Goal: Transaction & Acquisition: Purchase product/service

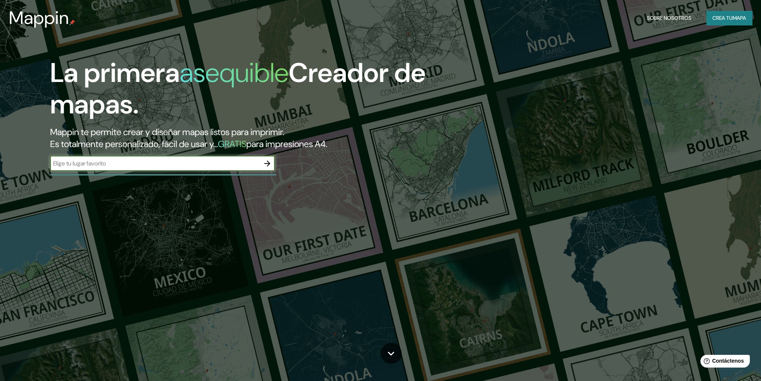
click at [262, 164] on button "button" at bounding box center [267, 163] width 15 height 15
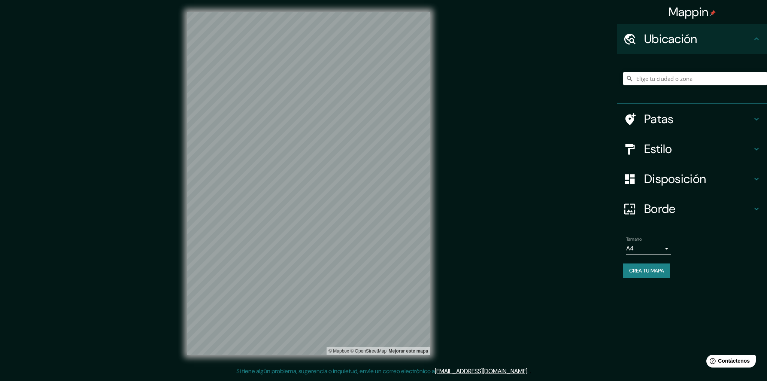
click at [665, 249] on body "Mappin Ubicación Patas Estilo Disposición Borde Elige un borde. Consejo : puede…" at bounding box center [383, 190] width 767 height 381
click at [704, 256] on div at bounding box center [383, 190] width 767 height 381
click at [749, 114] on h4 "Patas" at bounding box center [698, 119] width 108 height 15
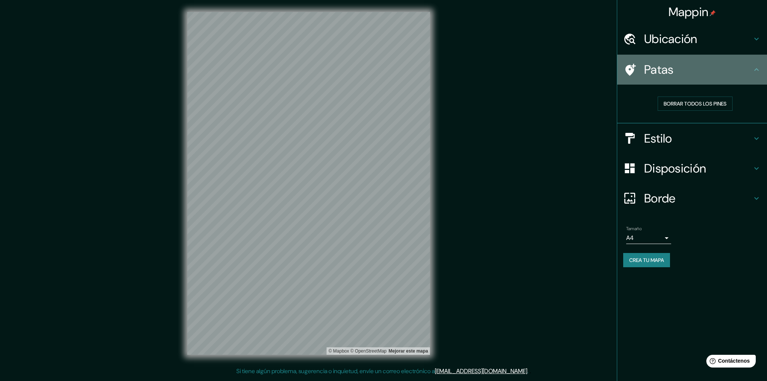
click at [748, 68] on h4 "Patas" at bounding box center [698, 69] width 108 height 15
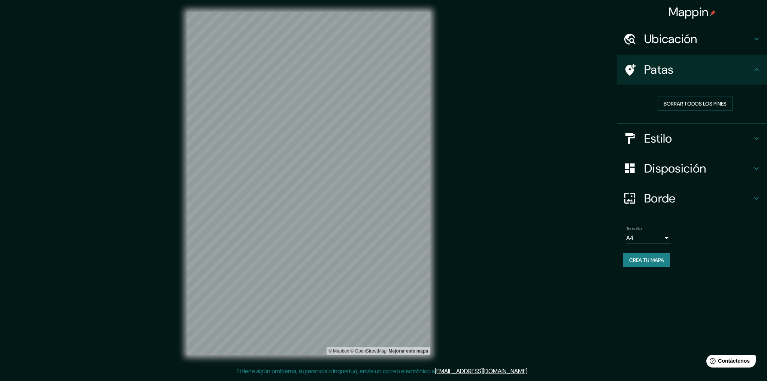
click at [757, 39] on icon at bounding box center [756, 38] width 9 height 9
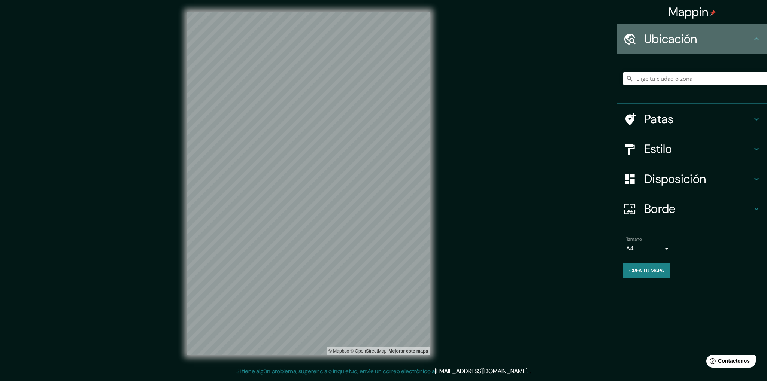
click at [757, 39] on icon at bounding box center [756, 38] width 9 height 9
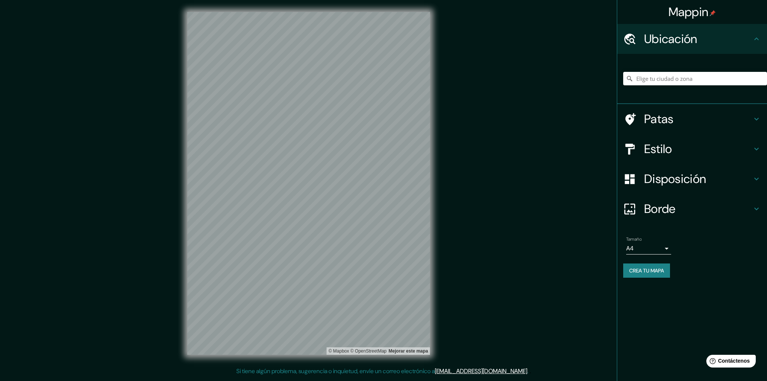
click at [753, 46] on div "Ubicación" at bounding box center [692, 39] width 150 height 30
click at [754, 176] on div "Disposición" at bounding box center [692, 179] width 150 height 30
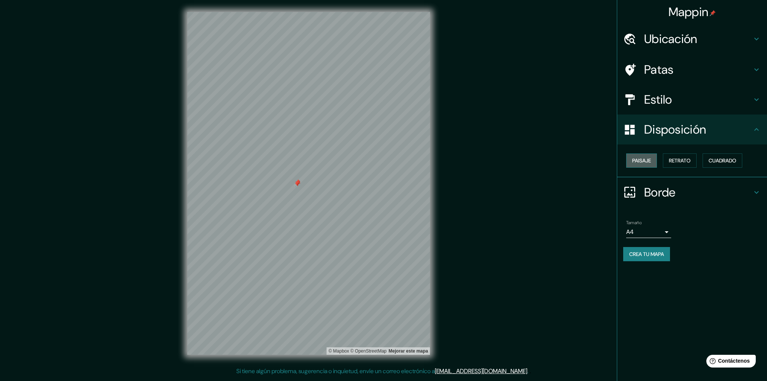
click at [648, 159] on font "Paisaje" at bounding box center [641, 160] width 19 height 7
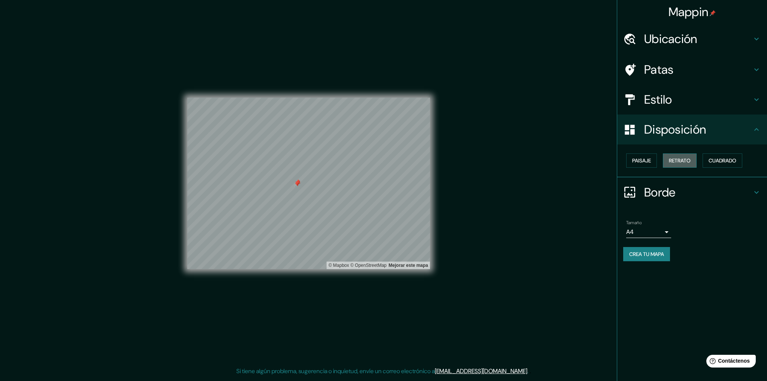
click at [689, 159] on font "Retrato" at bounding box center [680, 160] width 22 height 7
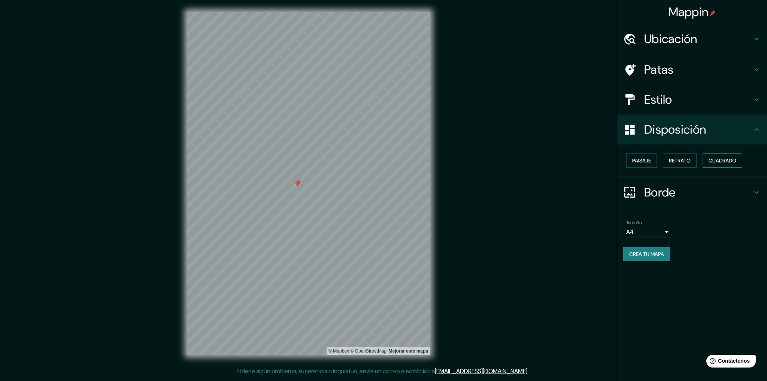
click at [720, 159] on font "Cuadrado" at bounding box center [722, 160] width 28 height 7
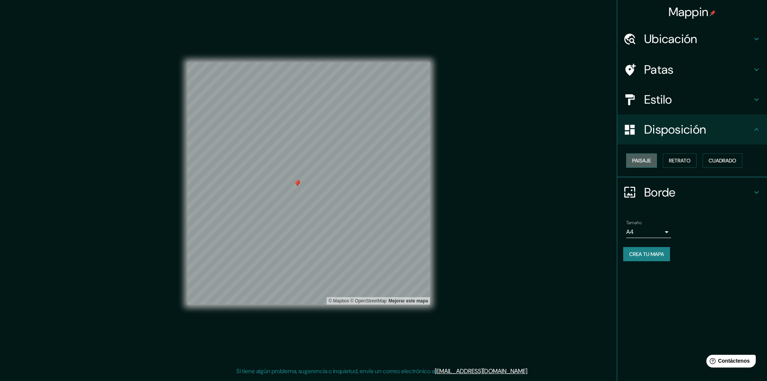
click at [645, 160] on font "Paisaje" at bounding box center [641, 160] width 19 height 7
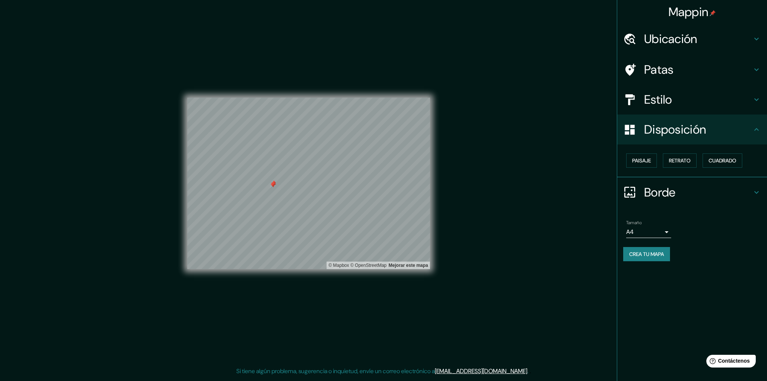
click at [757, 130] on icon at bounding box center [756, 129] width 9 height 9
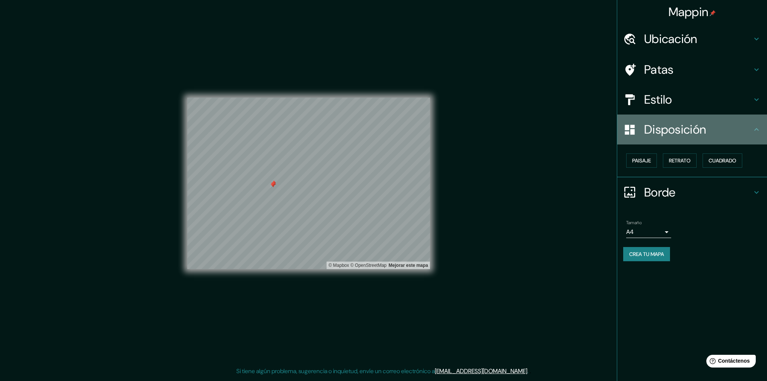
click at [756, 127] on icon at bounding box center [756, 129] width 9 height 9
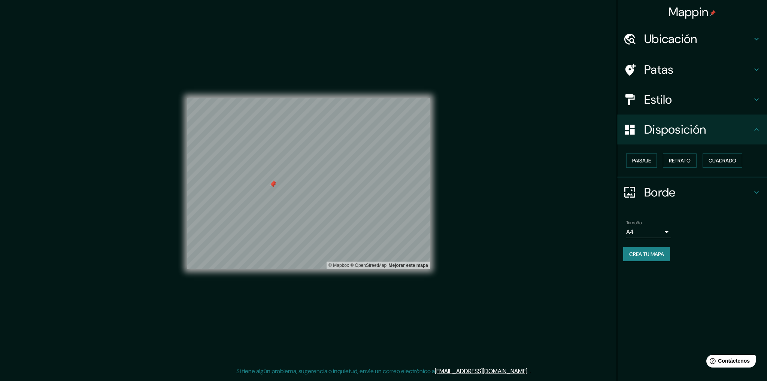
click at [756, 131] on icon at bounding box center [756, 129] width 9 height 9
click at [743, 261] on div "Tamaño A4 single Crea tu mapa" at bounding box center [692, 242] width 138 height 50
click at [750, 192] on h4 "Borde" at bounding box center [698, 192] width 108 height 15
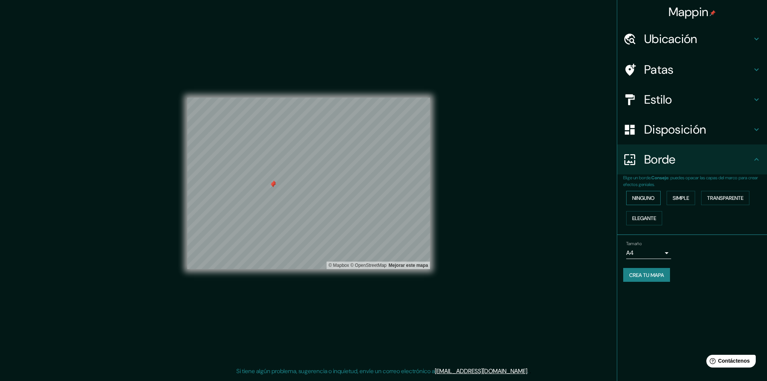
click at [650, 197] on font "Ninguno" at bounding box center [643, 198] width 22 height 7
click at [680, 198] on font "Simple" at bounding box center [681, 198] width 16 height 7
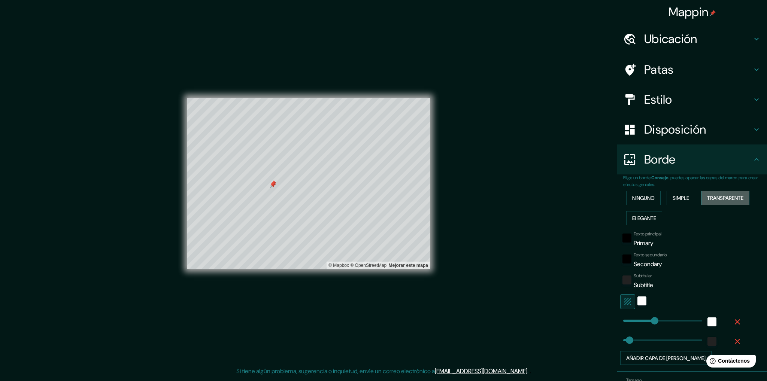
click at [707, 197] on font "Transparente" at bounding box center [725, 198] width 36 height 7
click at [640, 215] on font "Elegante" at bounding box center [644, 218] width 24 height 7
click at [637, 203] on button "Ninguno" at bounding box center [643, 198] width 34 height 14
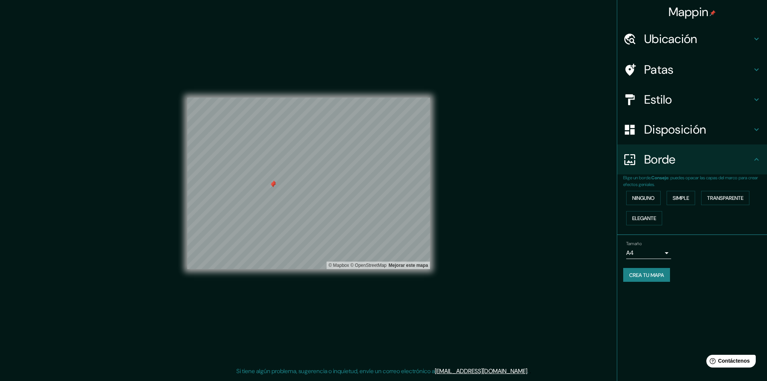
click at [760, 160] on icon at bounding box center [756, 159] width 9 height 9
click at [755, 161] on icon at bounding box center [756, 159] width 9 height 9
click at [744, 268] on div "Crea tu mapa" at bounding box center [692, 275] width 138 height 14
click at [731, 290] on li "Tamaño A4 single Crea tu mapa" at bounding box center [692, 263] width 150 height 56
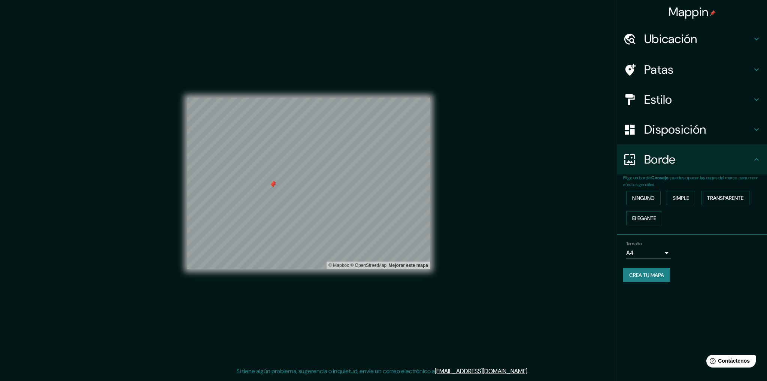
click at [647, 280] on button "Crea tu mapa" at bounding box center [646, 275] width 47 height 14
click at [651, 276] on font "Crea tu mapa" at bounding box center [646, 275] width 35 height 7
click at [756, 35] on icon at bounding box center [756, 38] width 9 height 9
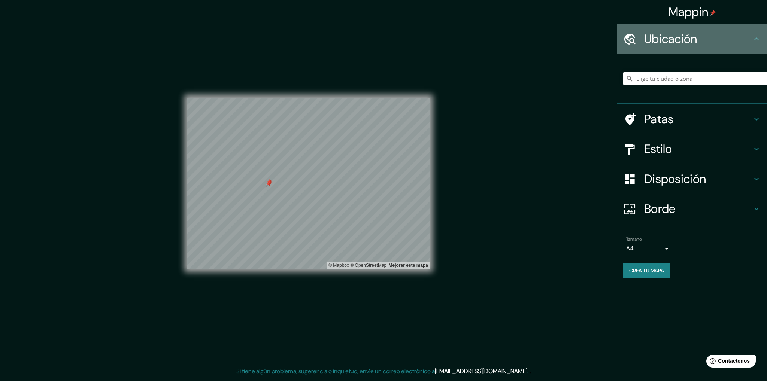
click at [756, 36] on icon at bounding box center [756, 38] width 9 height 9
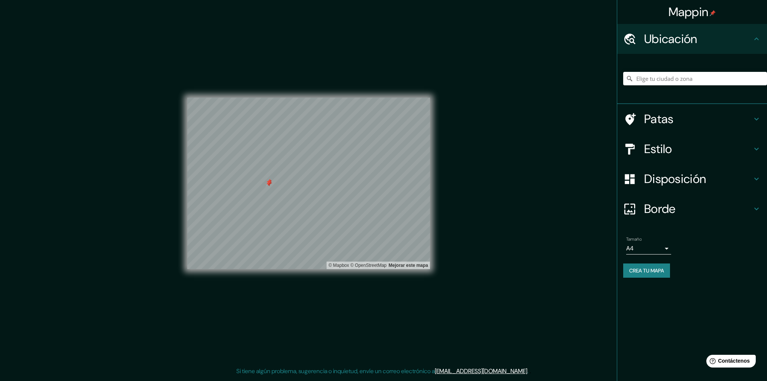
click at [757, 118] on icon at bounding box center [756, 119] width 9 height 9
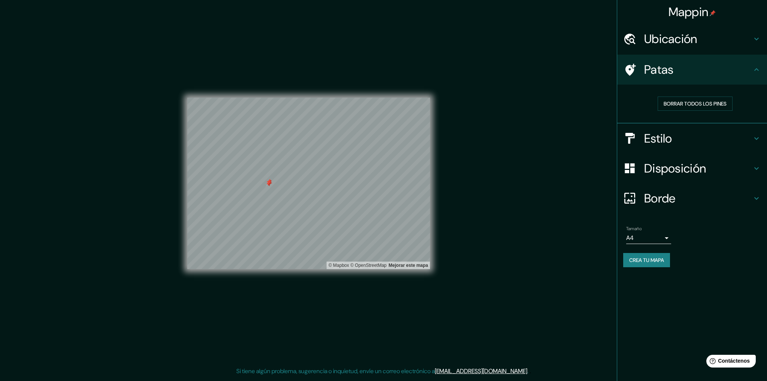
click at [758, 140] on icon at bounding box center [756, 138] width 9 height 9
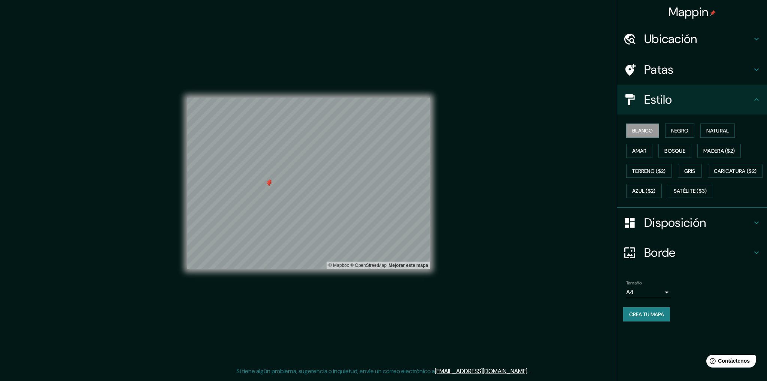
click at [758, 101] on icon at bounding box center [756, 99] width 9 height 9
click at [755, 71] on icon at bounding box center [756, 69] width 9 height 9
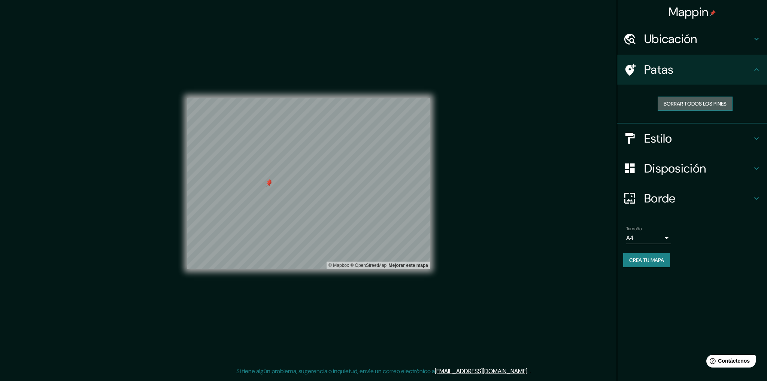
click at [719, 103] on font "Borrar todos los pines" at bounding box center [695, 103] width 63 height 7
click at [668, 236] on body "Mappin Ubicación Patas Borrar todos los pines Estilo Disposición Borde Elige un…" at bounding box center [383, 190] width 767 height 381
click at [659, 254] on li "A4" at bounding box center [648, 253] width 45 height 14
click at [664, 259] on font "Crea tu mapa" at bounding box center [646, 260] width 35 height 7
click at [411, 264] on font "Mejorar este mapa" at bounding box center [408, 265] width 39 height 5
